Goal: Task Accomplishment & Management: Use online tool/utility

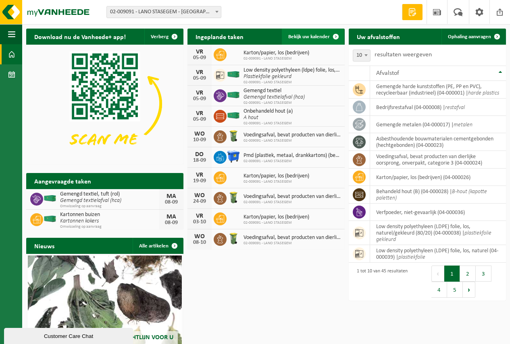
click at [304, 35] on span "Bekijk uw kalender" at bounding box center [308, 36] width 41 height 5
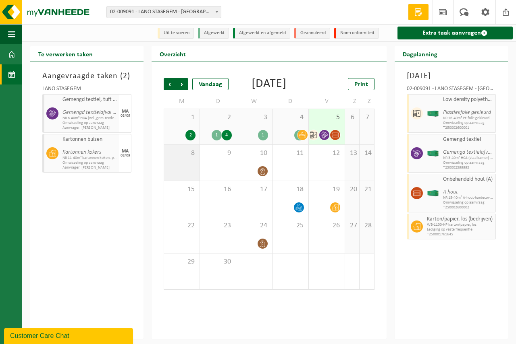
click at [187, 172] on div "8" at bounding box center [181, 163] width 35 height 36
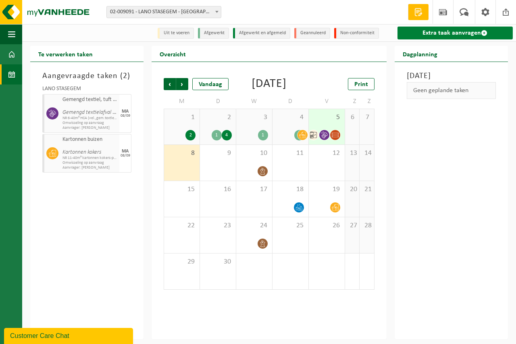
click at [429, 30] on link "Extra taak aanvragen" at bounding box center [454, 33] width 115 height 13
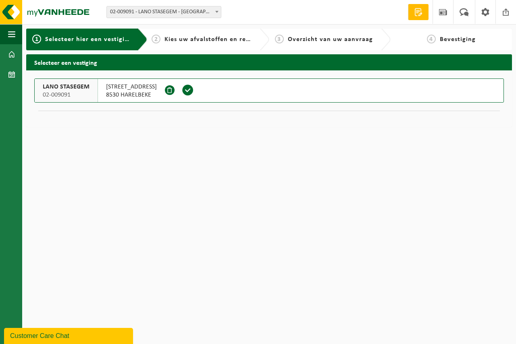
click at [182, 89] on span at bounding box center [188, 90] width 12 height 12
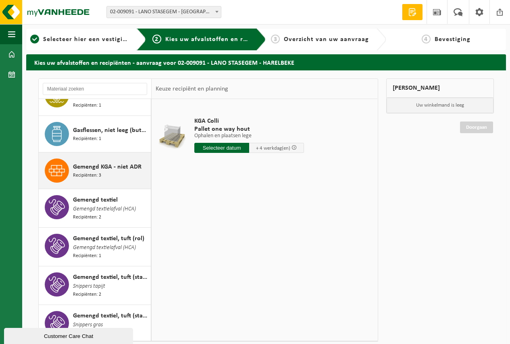
scroll to position [363, 0]
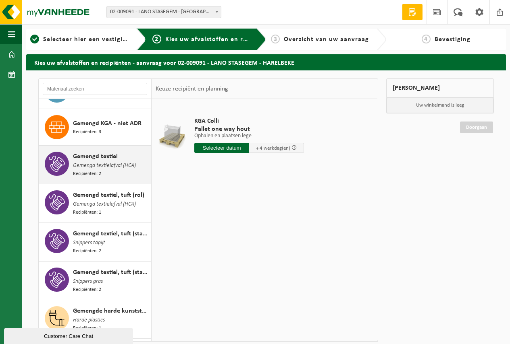
click at [100, 162] on span "Gemengd textielafval (HCA)" at bounding box center [104, 166] width 63 height 9
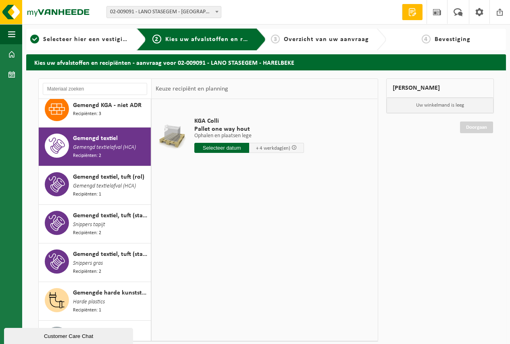
scroll to position [406, 0]
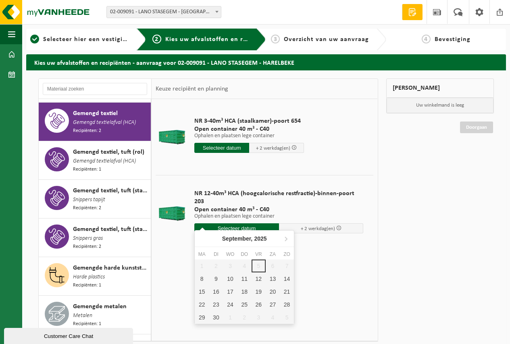
click at [231, 224] on input "text" at bounding box center [236, 229] width 85 height 10
click at [202, 278] on div "8" at bounding box center [202, 279] width 14 height 13
type input "Van 2025-09-08"
type input "2025-09-08"
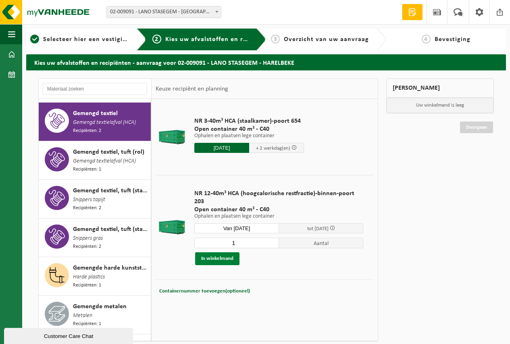
click at [219, 253] on button "In winkelmand" at bounding box center [217, 259] width 44 height 13
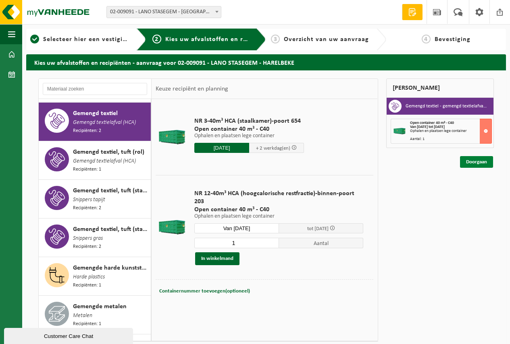
click at [472, 162] on link "Doorgaan" at bounding box center [476, 162] width 33 height 12
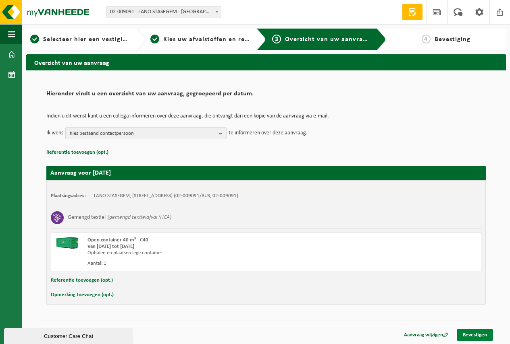
click at [468, 334] on link "Bevestigen" at bounding box center [474, 336] width 36 height 12
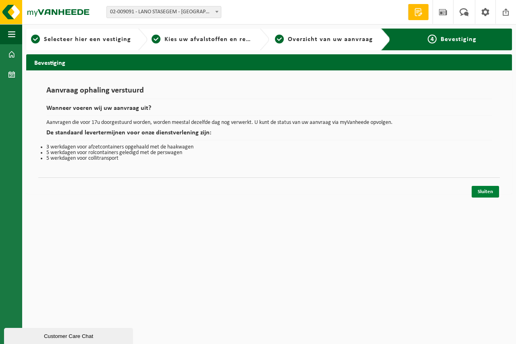
click at [488, 191] on link "Sluiten" at bounding box center [484, 192] width 27 height 12
